Goal: Task Accomplishment & Management: Manage account settings

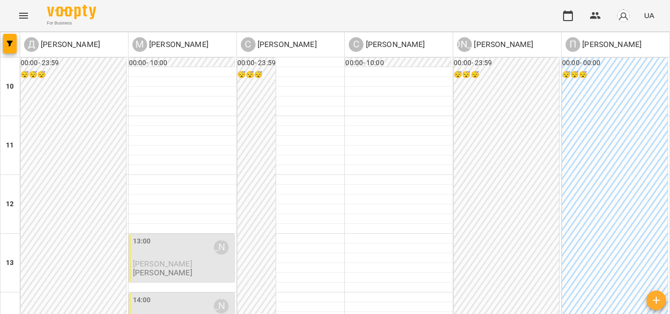
scroll to position [147, 0]
click at [192, 260] on p "[PERSON_NAME]" at bounding box center [183, 264] width 100 height 8
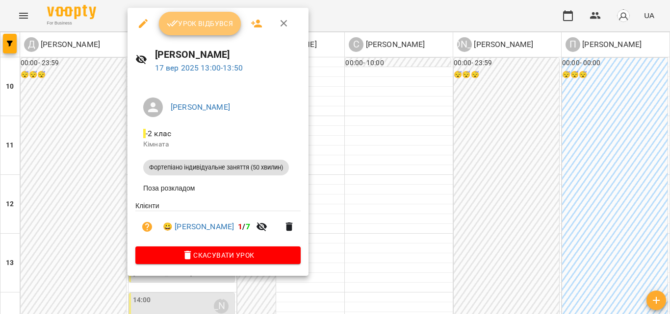
click at [230, 25] on span "Урок відбувся" at bounding box center [200, 24] width 67 height 12
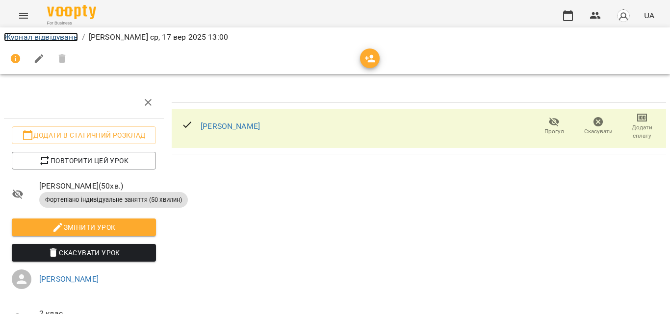
click at [69, 37] on link "Журнал відвідувань" at bounding box center [41, 36] width 74 height 9
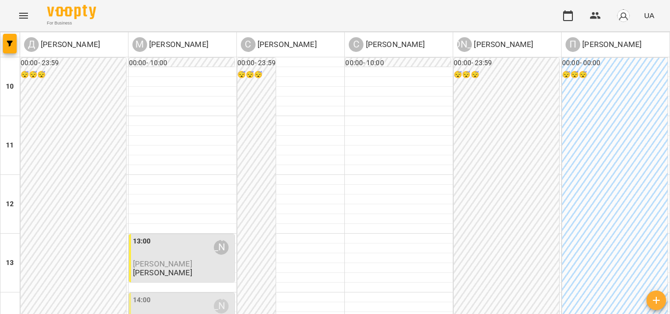
scroll to position [196, 0]
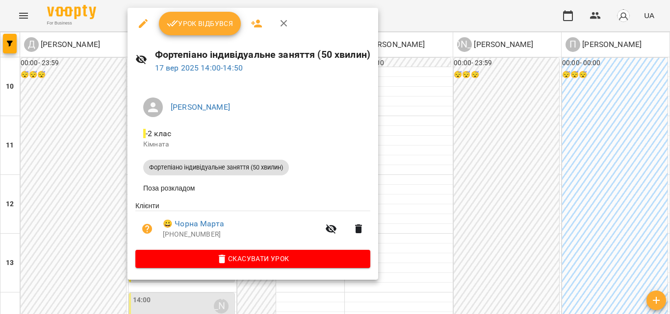
click at [201, 26] on span "Урок відбувся" at bounding box center [200, 24] width 67 height 12
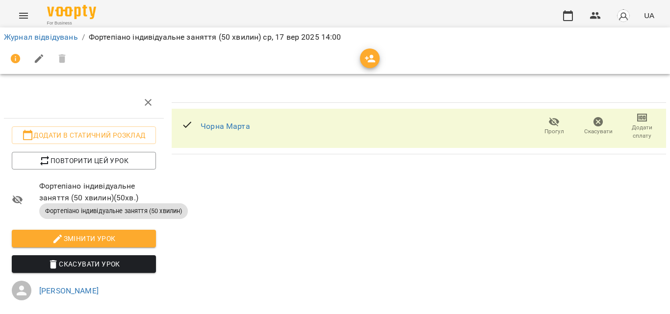
click at [69, 31] on div "Журнал відвідувань / Фортепіано індивідуальне заняття (50 хвилин) [DATE] 14:00" at bounding box center [335, 37] width 666 height 16
click at [69, 33] on link "Журнал відвідувань" at bounding box center [41, 36] width 74 height 9
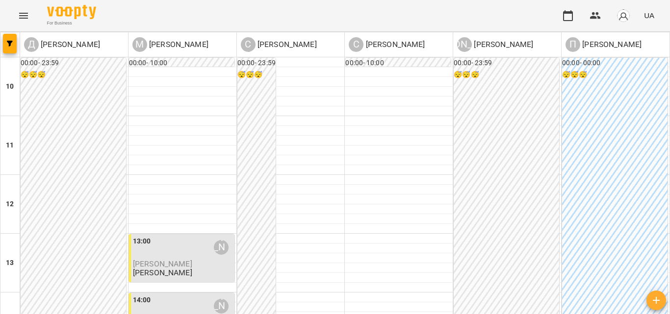
scroll to position [196, 0]
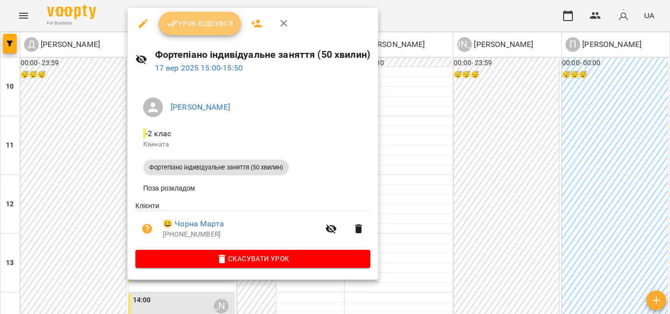
click at [224, 28] on span "Урок відбувся" at bounding box center [200, 24] width 67 height 12
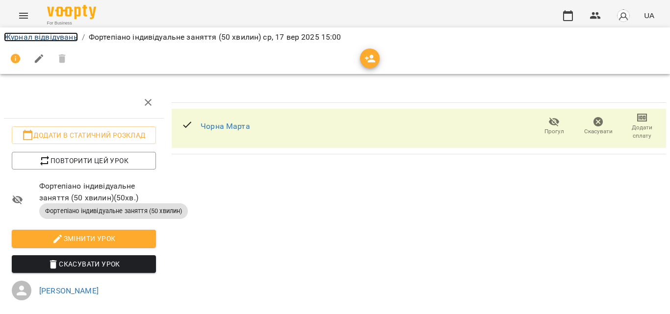
click at [67, 38] on link "Журнал відвідувань" at bounding box center [41, 36] width 74 height 9
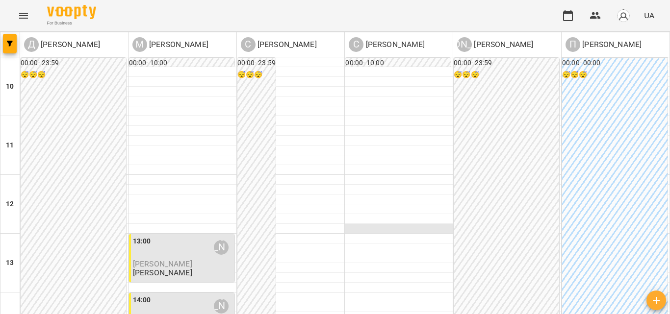
scroll to position [196, 0]
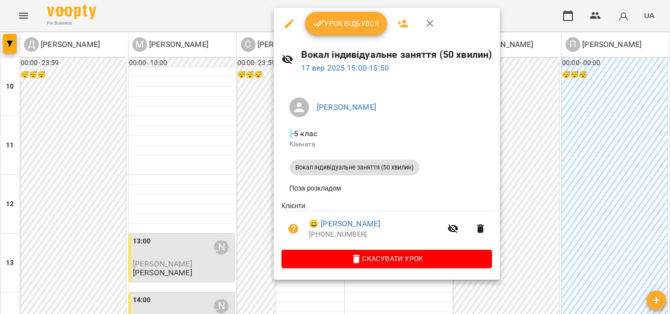
click at [338, 33] on button "Урок відбувся" at bounding box center [346, 24] width 82 height 24
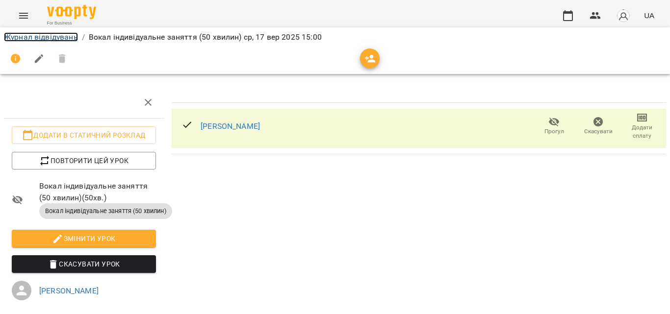
click at [52, 37] on link "Журнал відвідувань" at bounding box center [41, 36] width 74 height 9
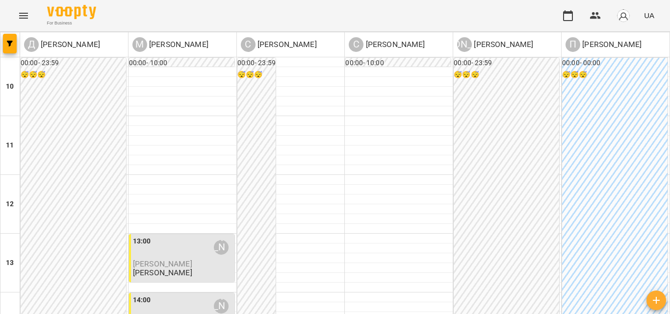
scroll to position [294, 0]
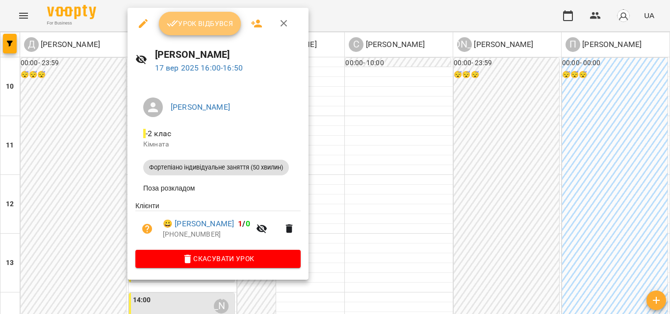
click at [223, 25] on span "Урок відбувся" at bounding box center [200, 24] width 67 height 12
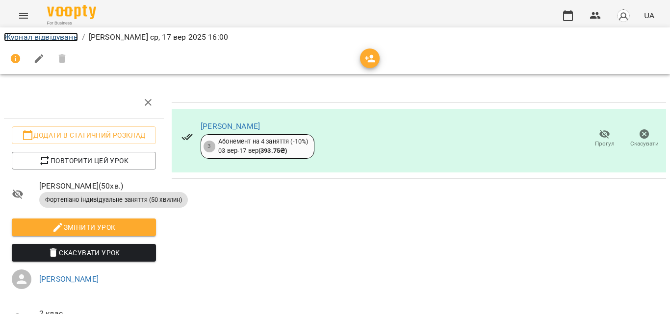
click at [26, 37] on link "Журнал відвідувань" at bounding box center [41, 36] width 74 height 9
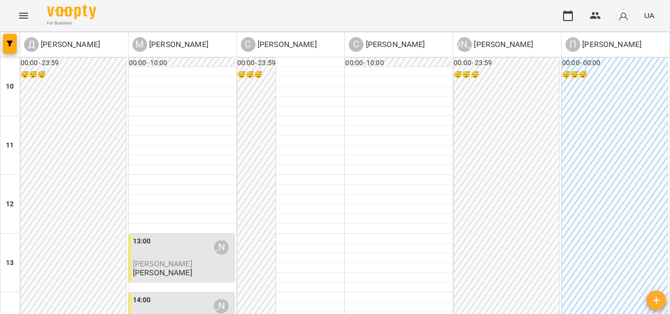
scroll to position [343, 0]
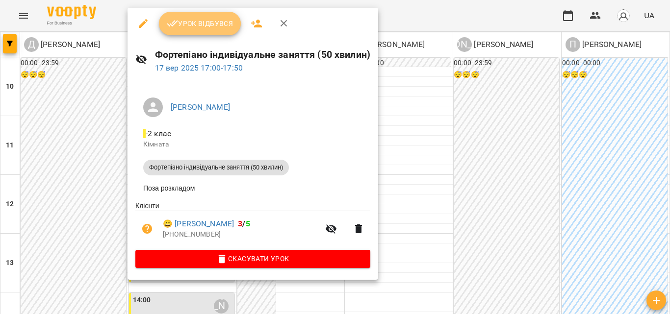
click at [206, 21] on span "Урок відбувся" at bounding box center [200, 24] width 67 height 12
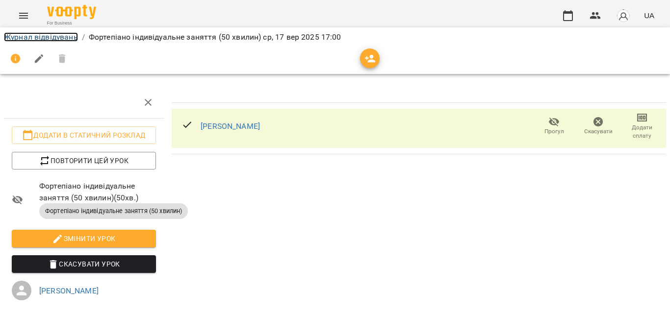
click at [52, 32] on link "Журнал відвідувань" at bounding box center [41, 36] width 74 height 9
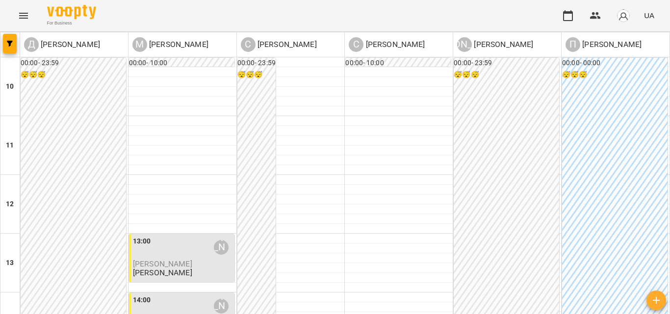
scroll to position [343, 0]
